Goal: Task Accomplishment & Management: Use online tool/utility

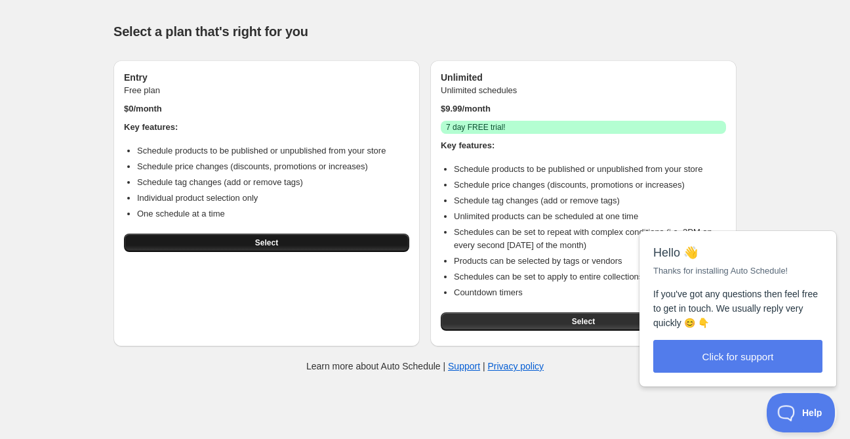
click at [266, 243] on span "Select" at bounding box center [266, 242] width 23 height 10
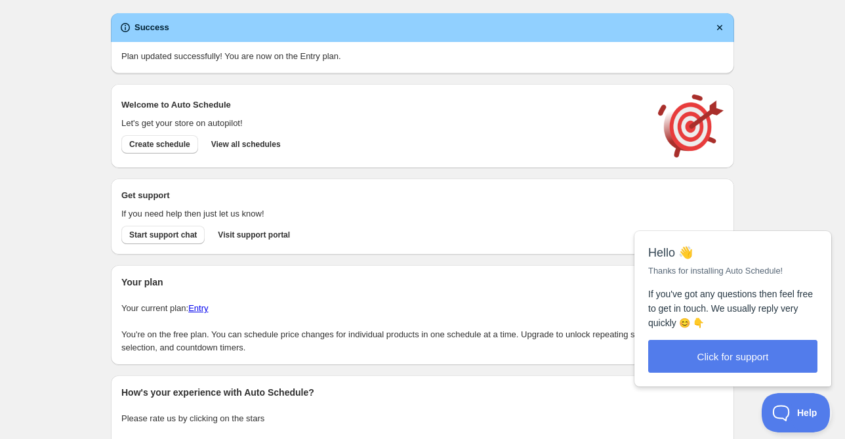
drag, startPoint x: 168, startPoint y: 394, endPoint x: 225, endPoint y: 438, distance: 72.4
click at [38, 194] on div "Create schedule Help & support Cancel Discount prices Schedule a discount, sale…" at bounding box center [422, 255] width 845 height 510
click at [163, 147] on span "Create schedule" at bounding box center [159, 144] width 61 height 10
click at [169, 147] on span "Create schedule" at bounding box center [159, 144] width 61 height 10
